Goal: Book appointment/travel/reservation

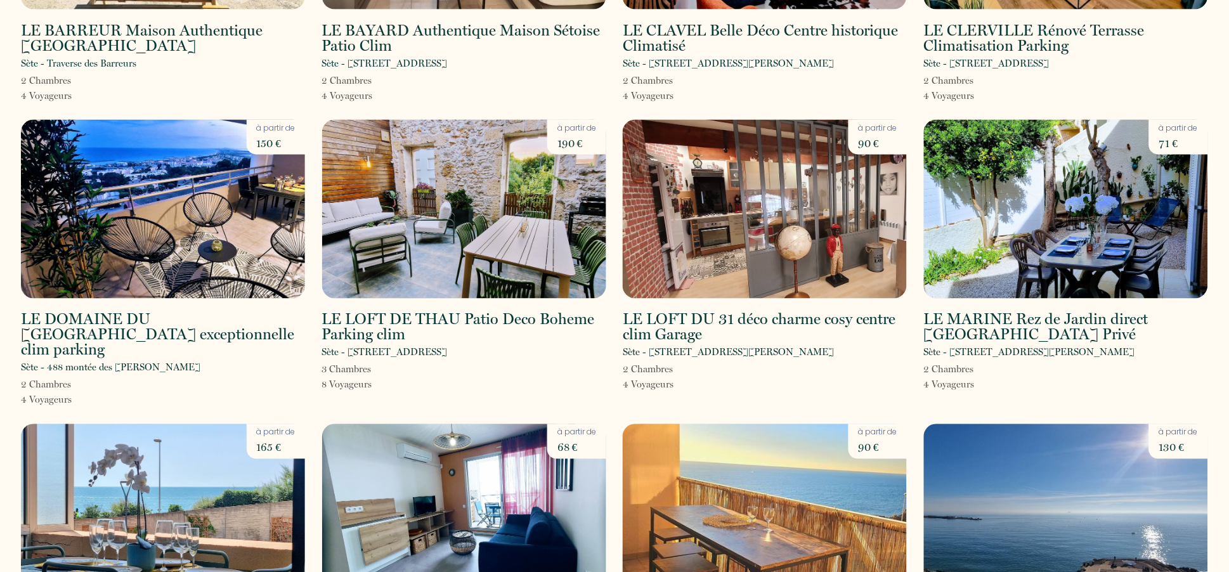
scroll to position [487, 0]
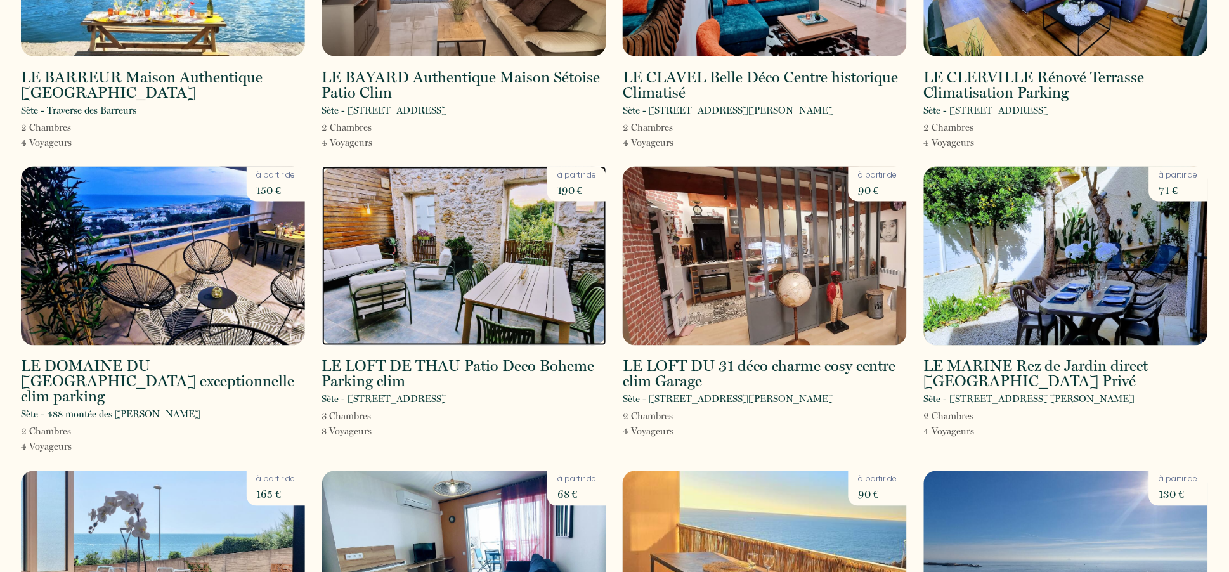
click at [506, 216] on img at bounding box center [464, 256] width 284 height 179
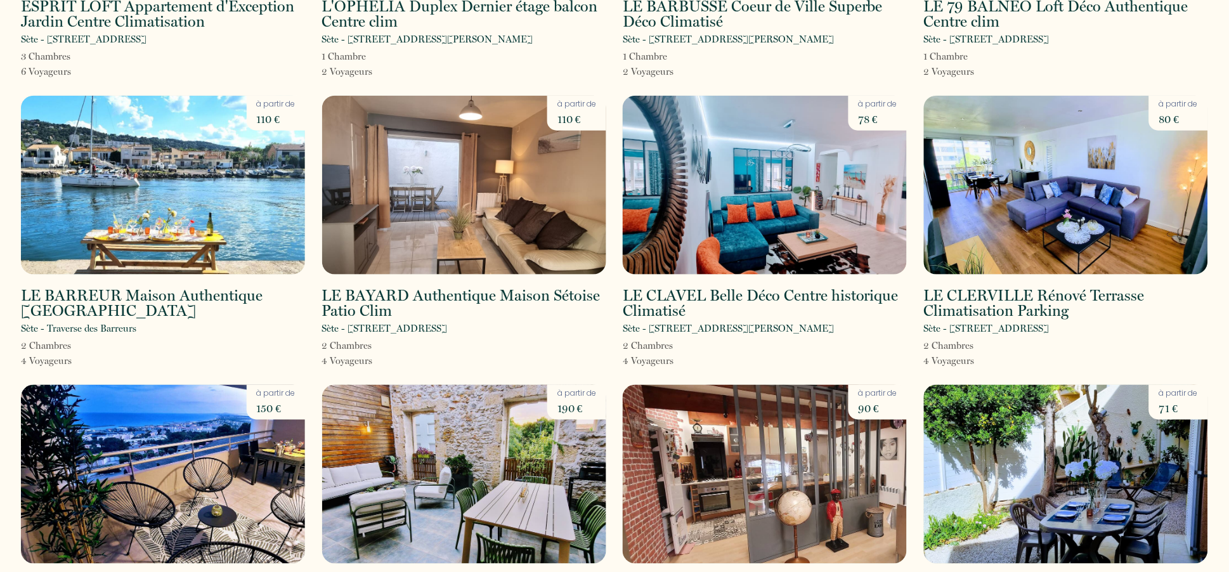
scroll to position [346, 0]
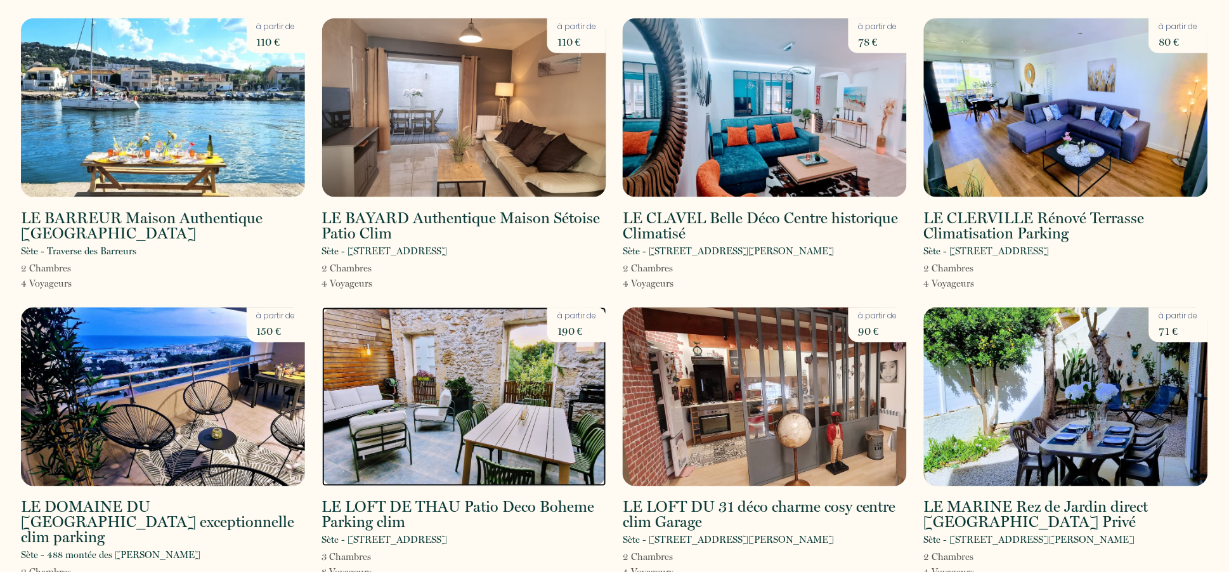
click at [483, 388] on img at bounding box center [464, 397] width 284 height 179
